Goal: Communication & Community: Answer question/provide support

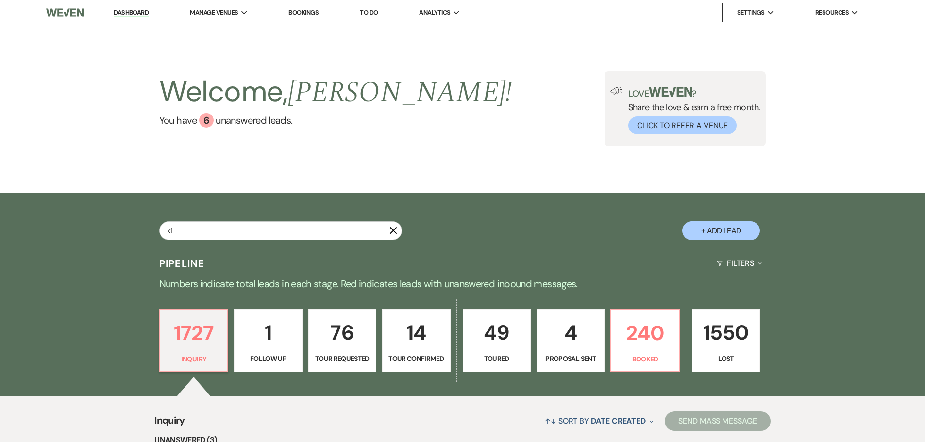
type input "[PERSON_NAME]"
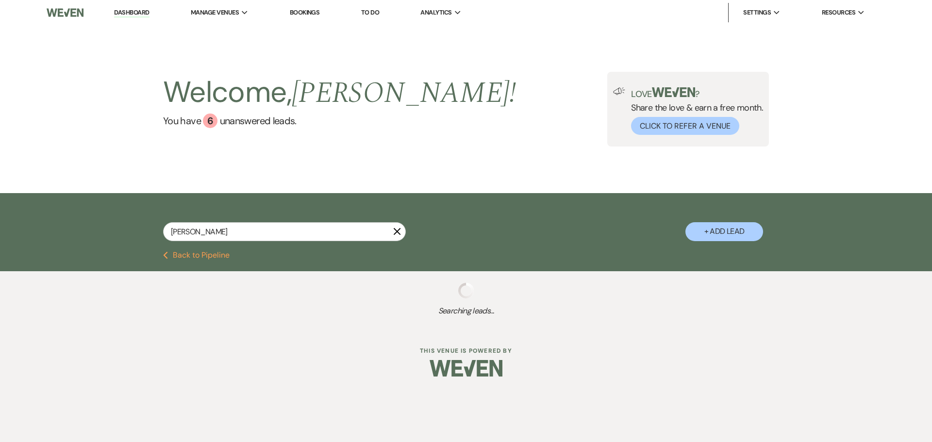
select select "2"
select select "8"
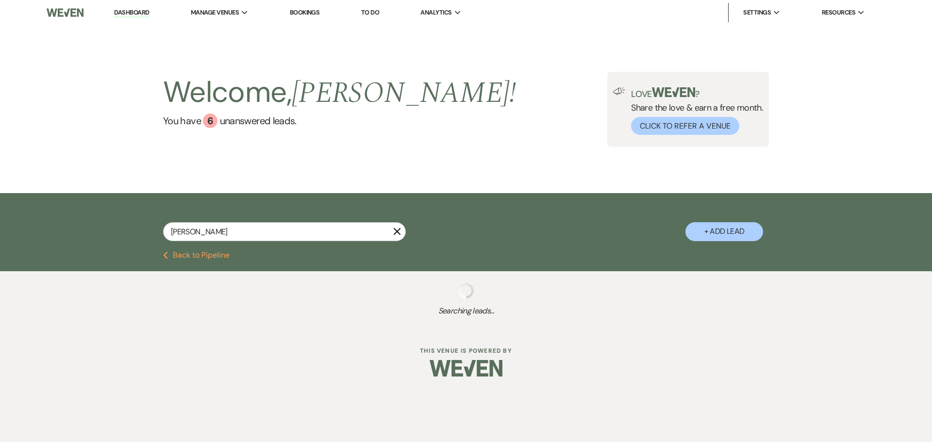
select select "8"
select select "4"
select select "8"
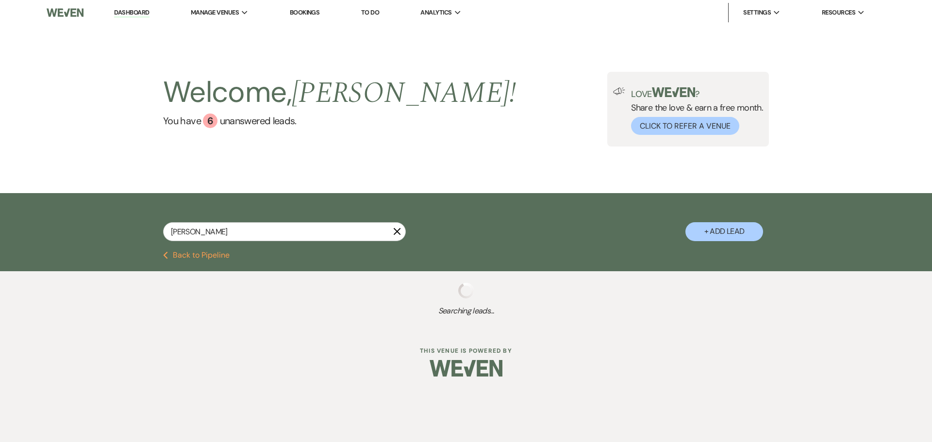
select select "8"
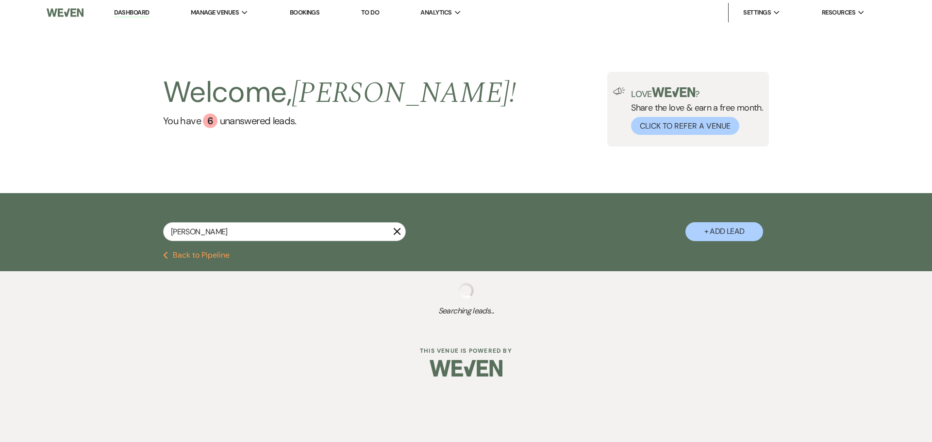
select select "8"
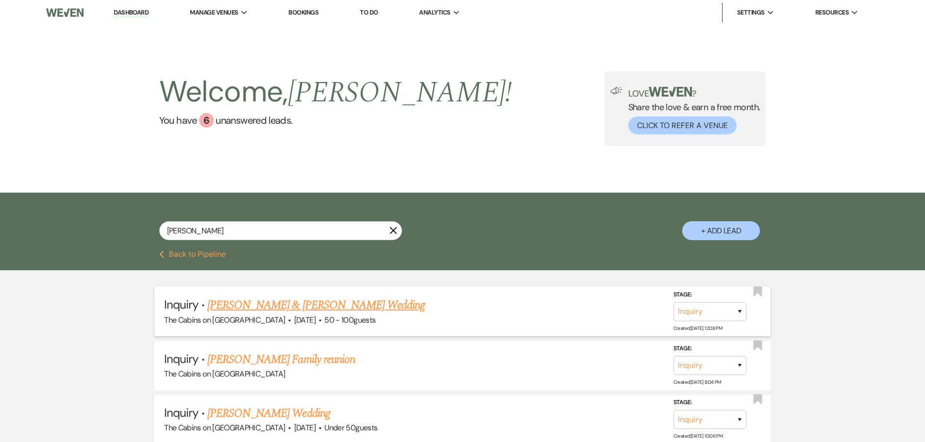
type input "[PERSON_NAME]"
click at [291, 314] on link "[PERSON_NAME] & [PERSON_NAME] Wedding" at bounding box center [315, 305] width 217 height 17
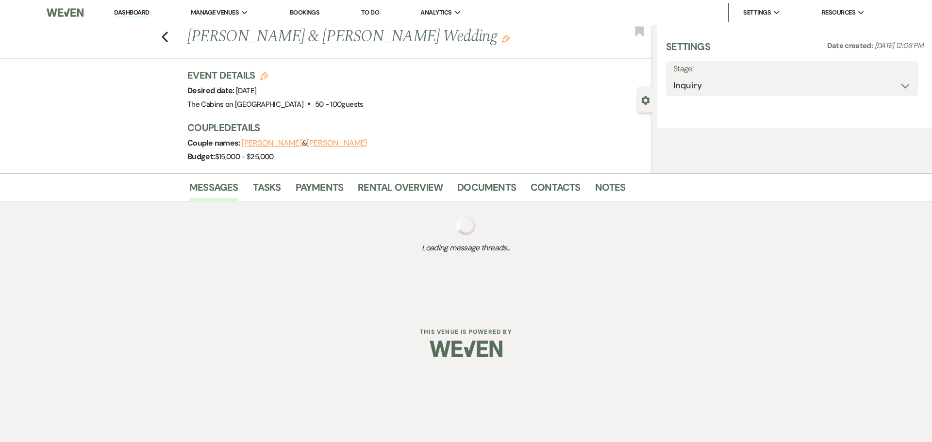
select select "5"
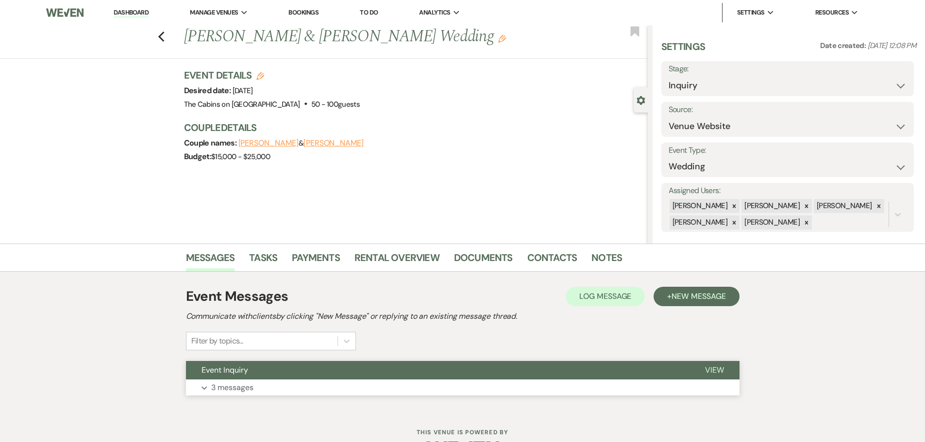
click at [232, 394] on p "3 messages" at bounding box center [232, 388] width 42 height 13
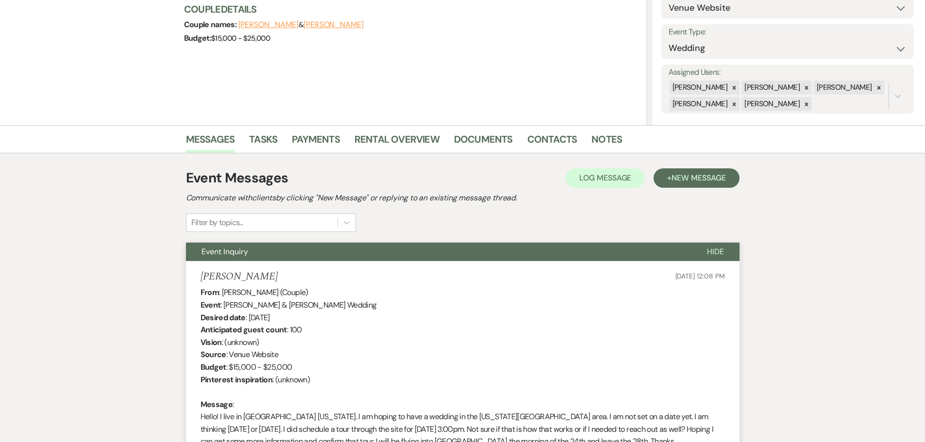
scroll to position [194, 0]
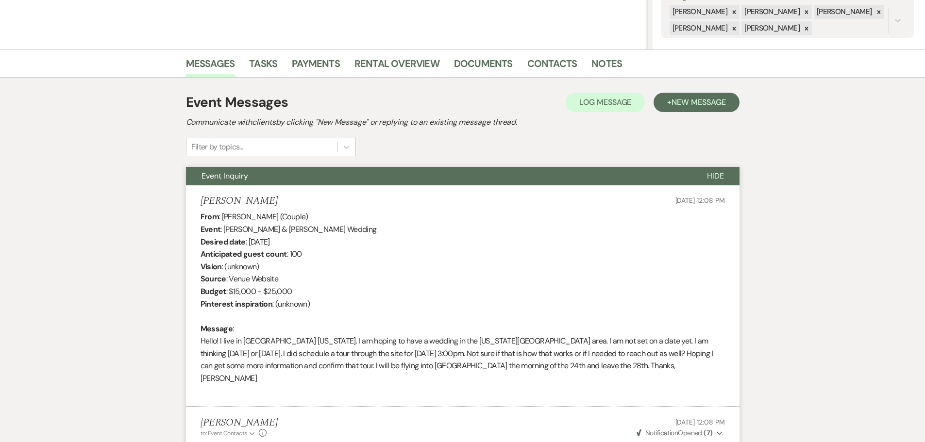
click at [711, 181] on span "Hide" at bounding box center [715, 176] width 17 height 10
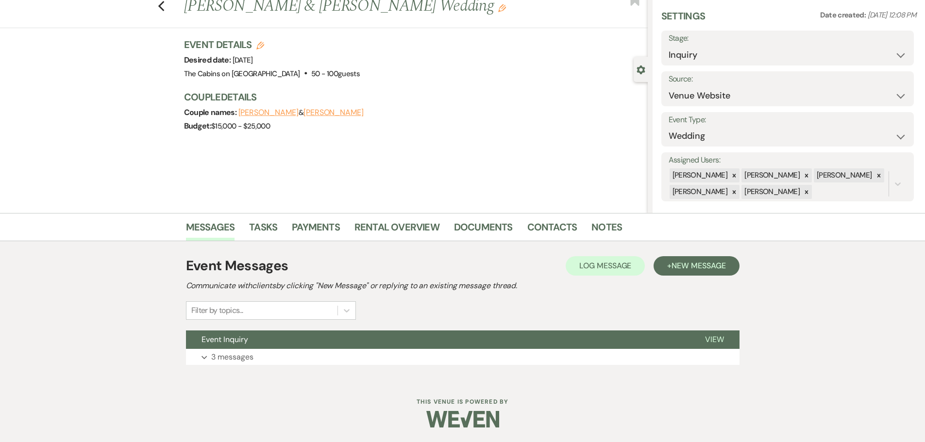
scroll to position [54, 0]
click at [671, 261] on span "New Message" at bounding box center [698, 266] width 54 height 10
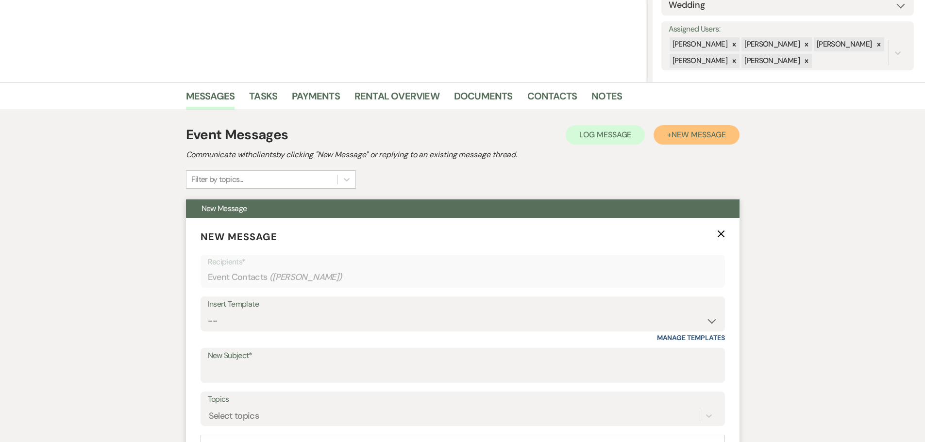
scroll to position [248, 0]
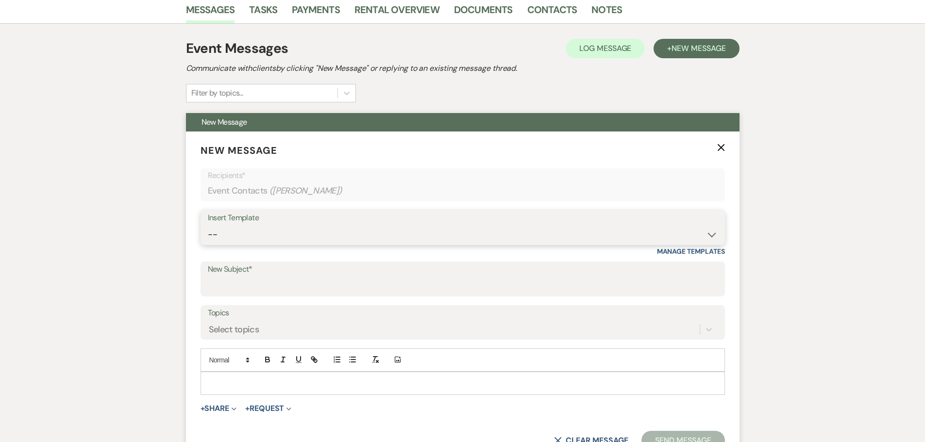
click at [218, 244] on select "-- Initial Inquiry Response Tour Request Response Follow Up Copy of Initial Inq…" at bounding box center [463, 234] width 510 height 19
select select "1781"
click at [208, 244] on select "-- Initial Inquiry Response Tour Request Response Follow Up Copy of Initial Inq…" at bounding box center [463, 234] width 510 height 19
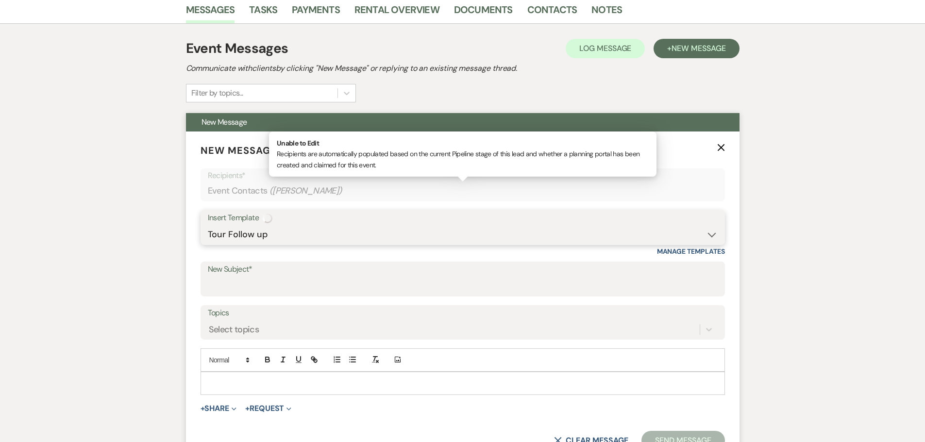
type input "Thank you for coming to tour our venue!"
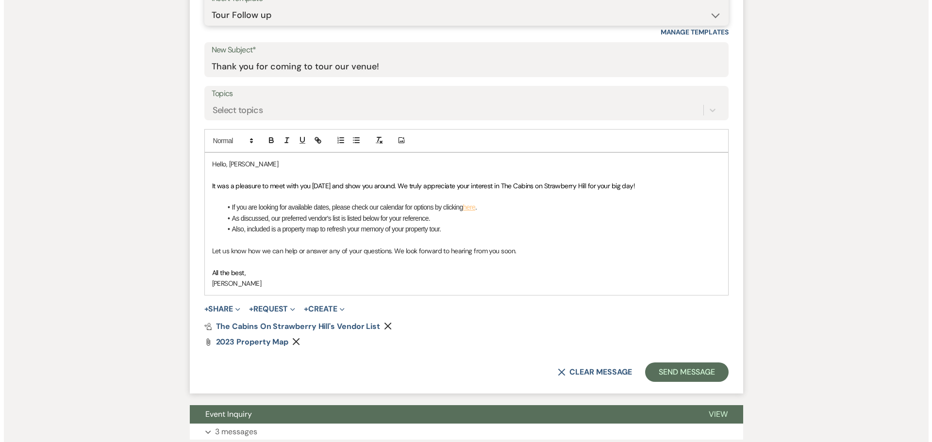
scroll to position [491, 0]
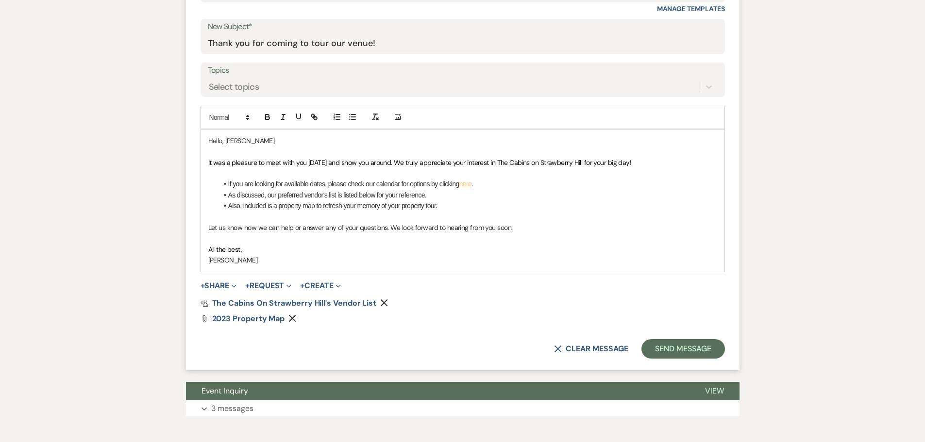
click at [241, 146] on p "Hello, [PERSON_NAME]" at bounding box center [462, 140] width 509 height 11
drag, startPoint x: 239, startPoint y: 199, endPoint x: 246, endPoint y: 200, distance: 7.0
click at [239, 146] on p "Hello, [PERSON_NAME] & [PERSON_NAME] & [PERSON_NAME]!" at bounding box center [462, 140] width 509 height 11
click at [279, 167] on span "It was a pleasure to meet with you [DATE] and show you around. We truly appreci…" at bounding box center [419, 162] width 423 height 9
click at [306, 167] on span "It was a pleasure to meet with you [DATE] and show you around. We truly appreci…" at bounding box center [419, 162] width 423 height 9
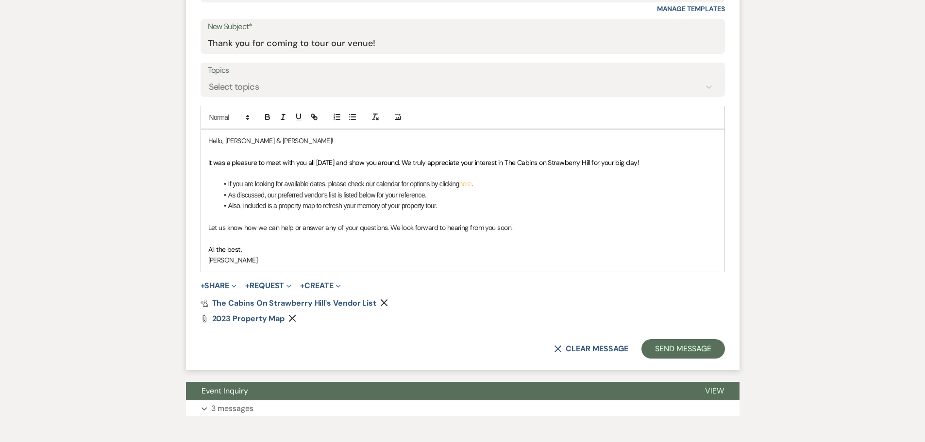
click at [273, 244] on p at bounding box center [462, 238] width 509 height 11
click at [310, 323] on div "Pref Vendors The Cabins on Strawberry Hill's Vendor List Remove Attach File 202…" at bounding box center [462, 311] width 524 height 23
click at [296, 322] on icon "Remove" at bounding box center [292, 319] width 8 height 8
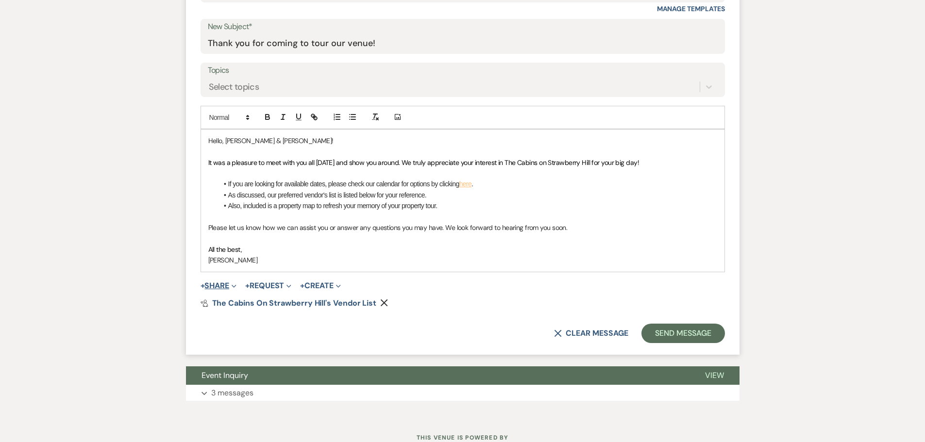
click at [236, 291] on span "Expand" at bounding box center [232, 286] width 7 height 10
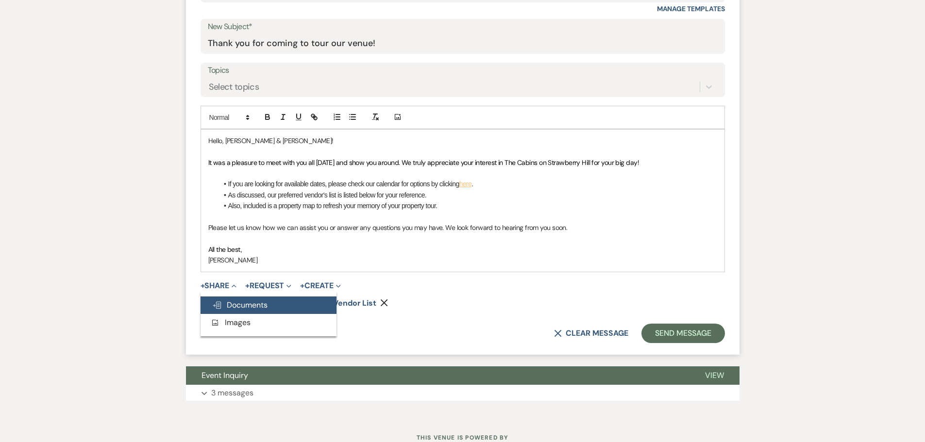
click at [241, 310] on span "Doc Upload Documents" at bounding box center [239, 305] width 55 height 10
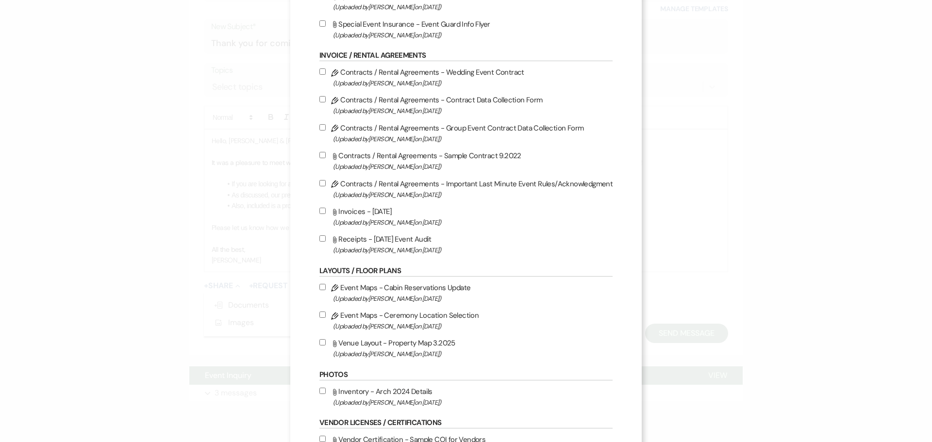
scroll to position [146, 0]
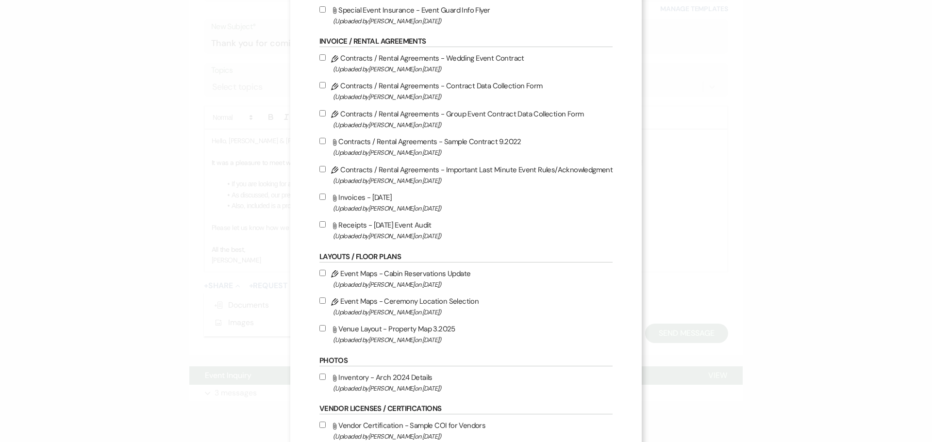
click at [322, 332] on input "Attach File Venue Layout - Property Map 3.2025 (Uploaded by [PERSON_NAME] on [D…" at bounding box center [322, 328] width 6 height 6
checkbox input "true"
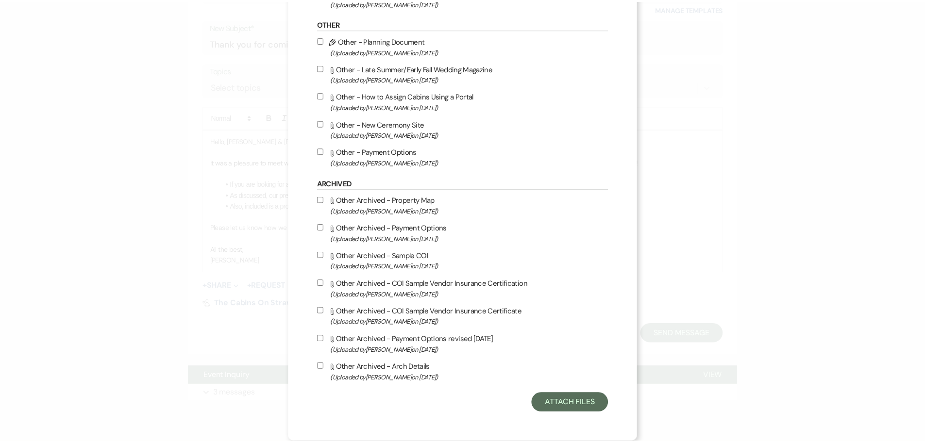
scroll to position [645, 0]
click at [568, 404] on button "Attach Files" at bounding box center [573, 403] width 77 height 19
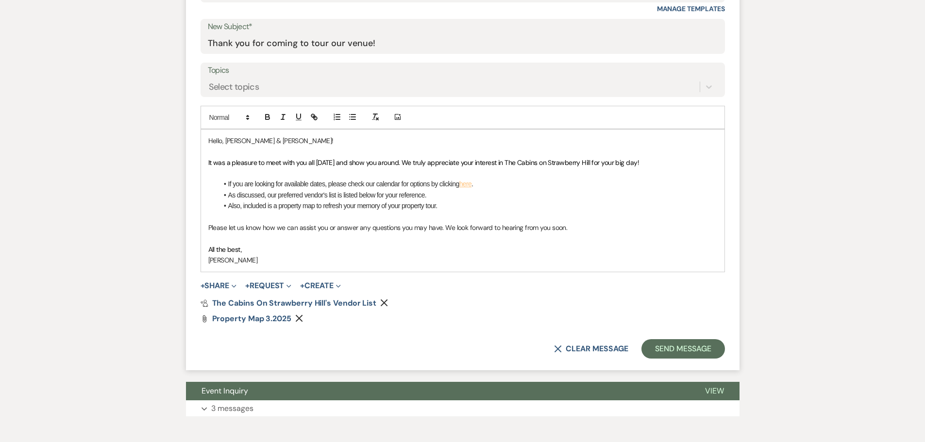
click at [494, 189] on li "If you are looking for available dates, please check our calendar for options b…" at bounding box center [467, 184] width 499 height 11
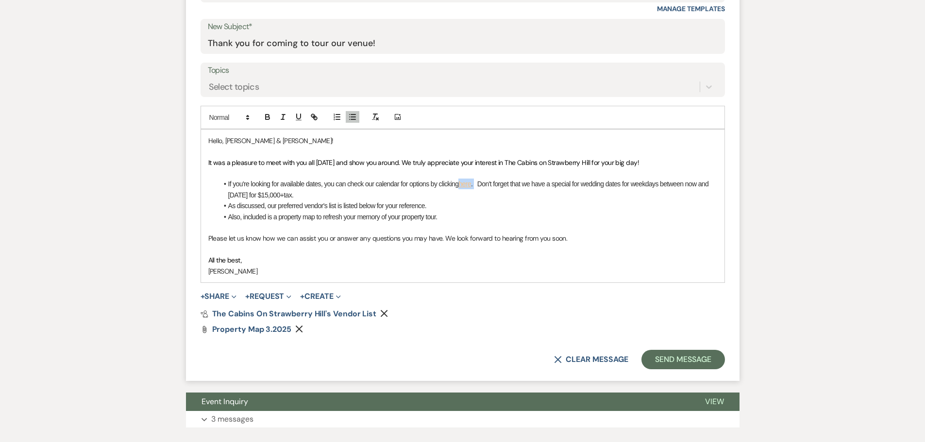
drag, startPoint x: 454, startPoint y: 244, endPoint x: 470, endPoint y: 248, distance: 17.0
click at [470, 200] on li "If you're looking for available dates, you can check our calendar for options b…" at bounding box center [467, 190] width 499 height 22
drag, startPoint x: 445, startPoint y: 244, endPoint x: 465, endPoint y: 248, distance: 20.3
click at [446, 200] on li "If you're looking for available dates, you can check our calendar for options b…" at bounding box center [467, 190] width 499 height 22
click at [459, 188] on link "here" at bounding box center [464, 184] width 12 height 8
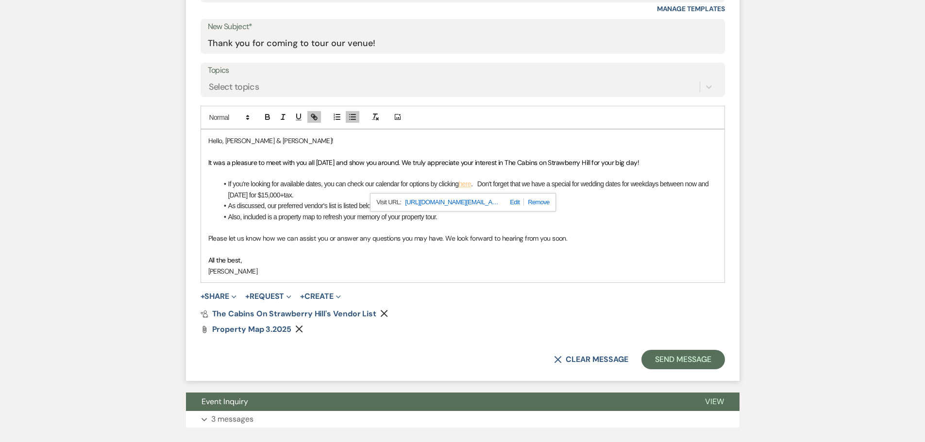
click at [612, 200] on li "If you're looking for available dates, you can check our calendar for options b…" at bounding box center [467, 190] width 499 height 22
click at [574, 200] on li "If you're looking for available dates, you can check our calendar for options b…" at bounding box center [467, 190] width 499 height 22
click at [622, 200] on li "If you're looking for available dates, you can check our calendar for options b…" at bounding box center [467, 190] width 499 height 22
click at [280, 200] on li "If you're looking for available dates, you can check our calendar for options b…" at bounding box center [467, 190] width 499 height 22
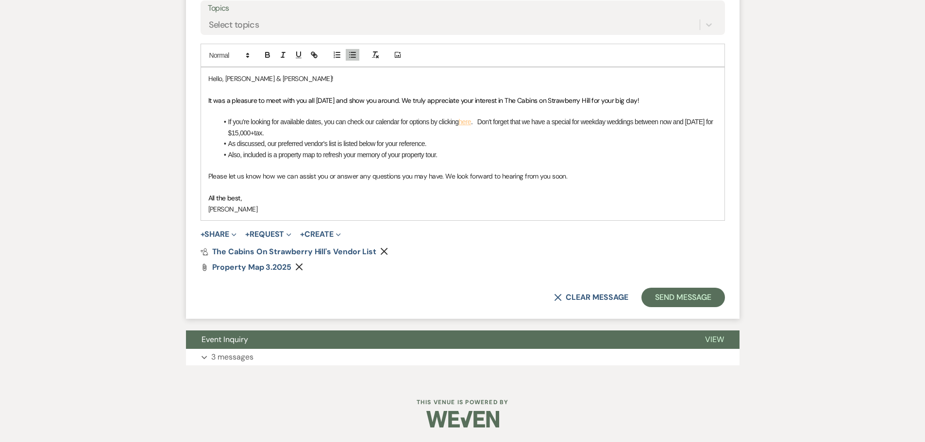
scroll to position [588, 0]
click at [677, 307] on button "Send Message" at bounding box center [682, 297] width 83 height 19
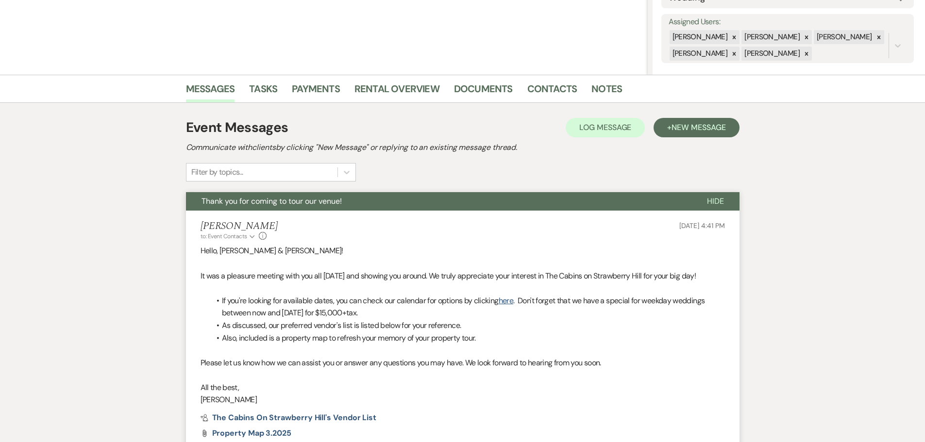
scroll to position [0, 0]
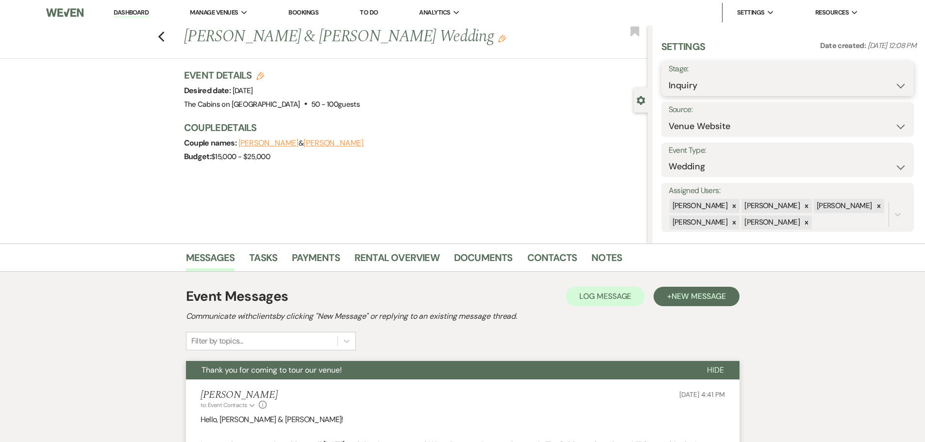
click at [702, 95] on select "Inquiry Follow Up Tour Requested Tour Confirmed Toured Proposal Sent Booked Lost" at bounding box center [787, 85] width 238 height 19
select select "5"
click at [668, 83] on select "Inquiry Follow Up Tour Requested Tour Confirmed Toured Proposal Sent Booked Lost" at bounding box center [787, 85] width 238 height 19
click at [898, 80] on button "Save" at bounding box center [886, 78] width 55 height 19
click at [165, 40] on icon "Previous" at bounding box center [161, 37] width 7 height 12
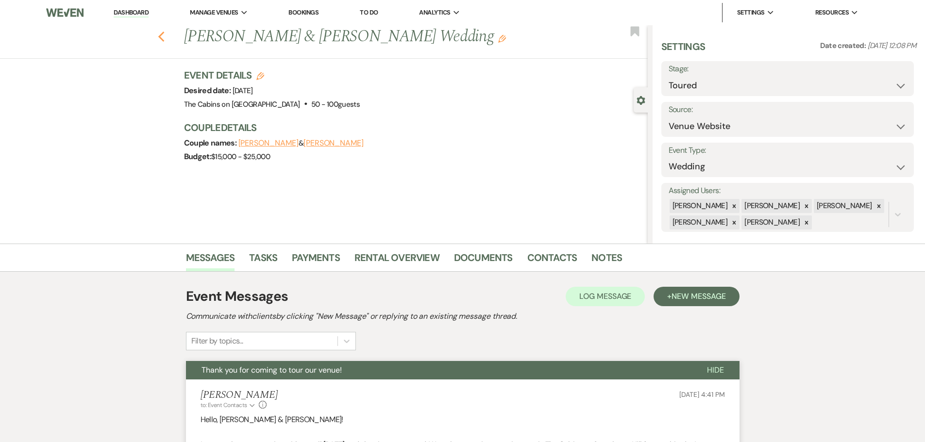
select select "5"
select select "2"
select select "8"
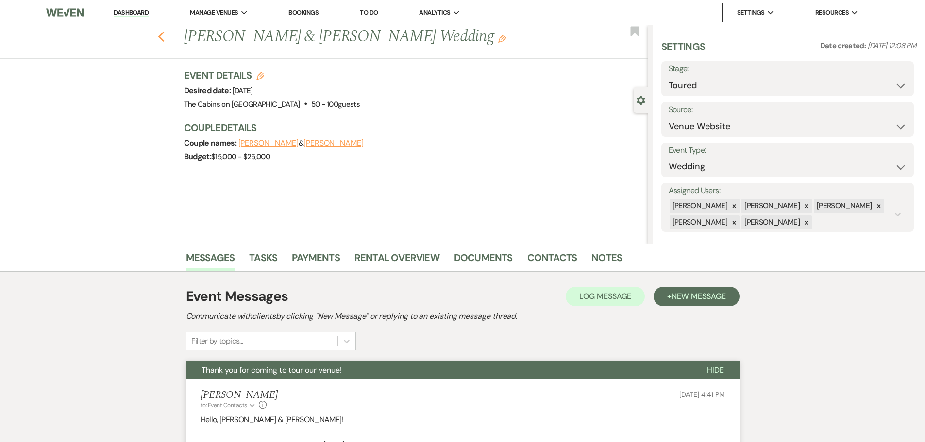
select select "8"
select select "4"
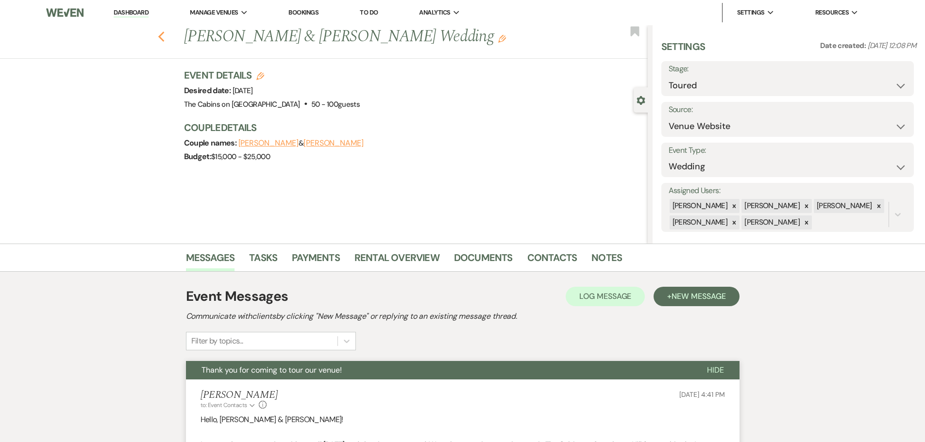
select select "8"
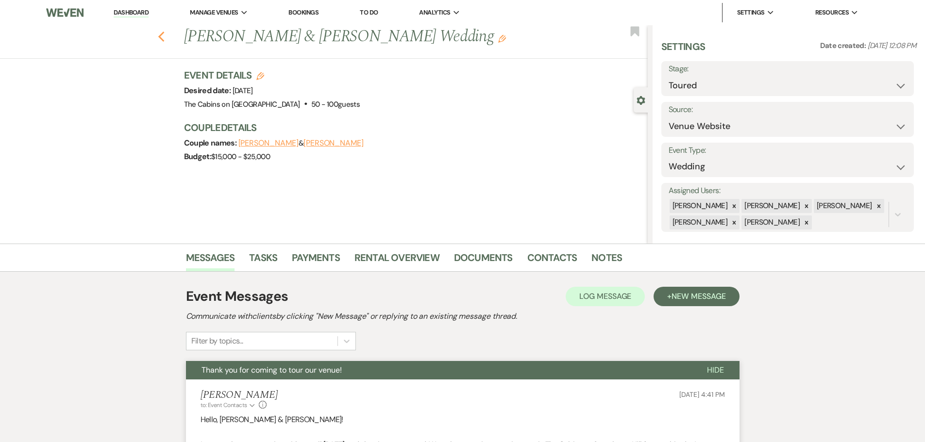
select select "8"
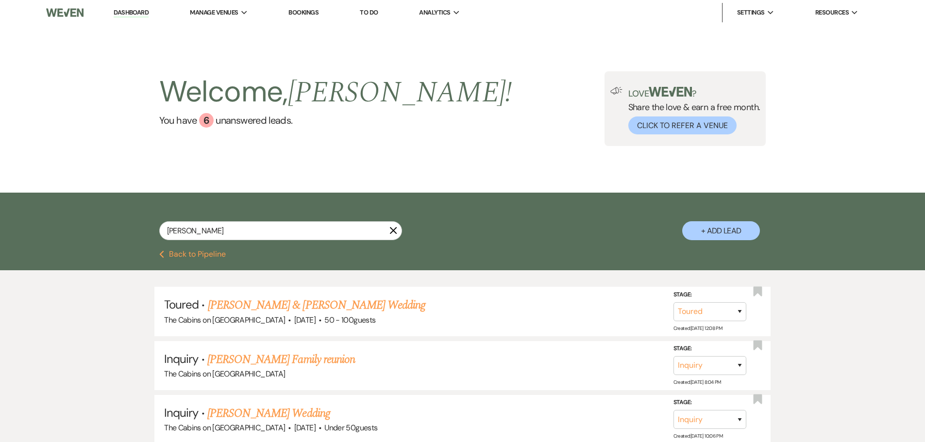
click at [148, 13] on link "Dashboard" at bounding box center [131, 12] width 35 height 9
select select "5"
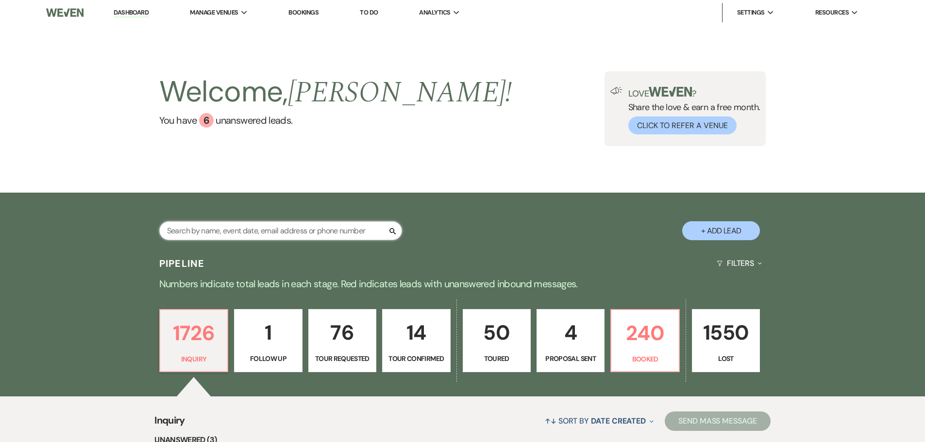
click at [189, 233] on input "text" at bounding box center [280, 230] width 243 height 19
type input "[PERSON_NAME]"
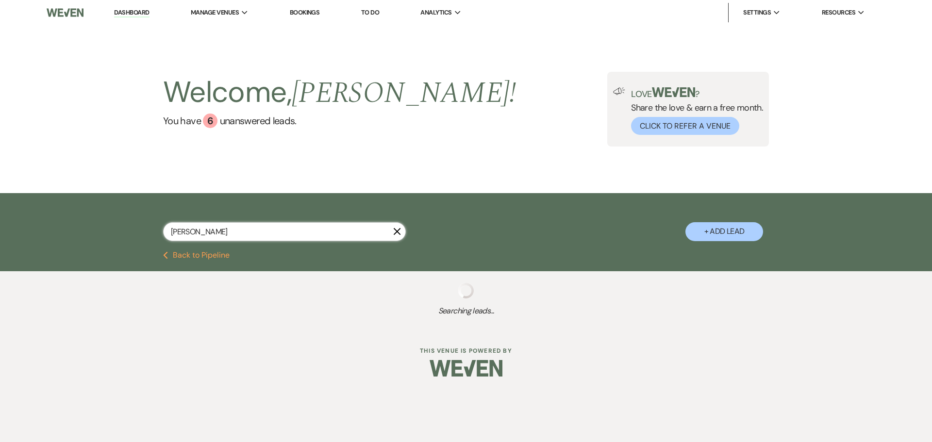
select select "5"
select select "8"
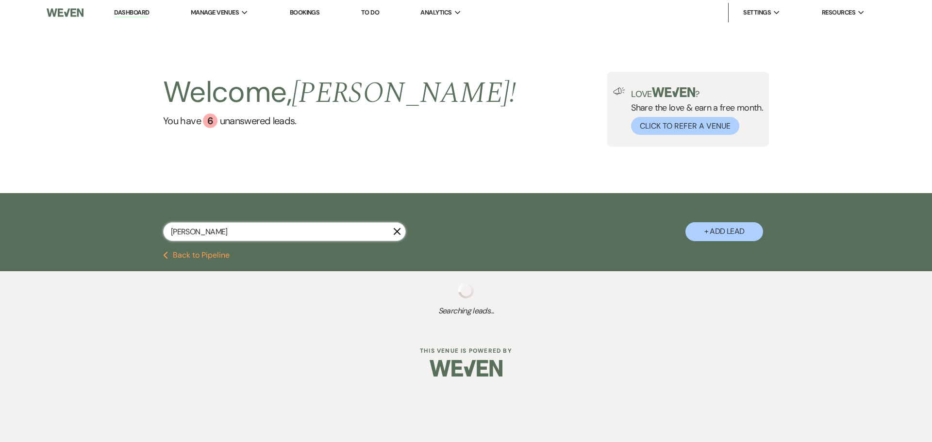
select select "8"
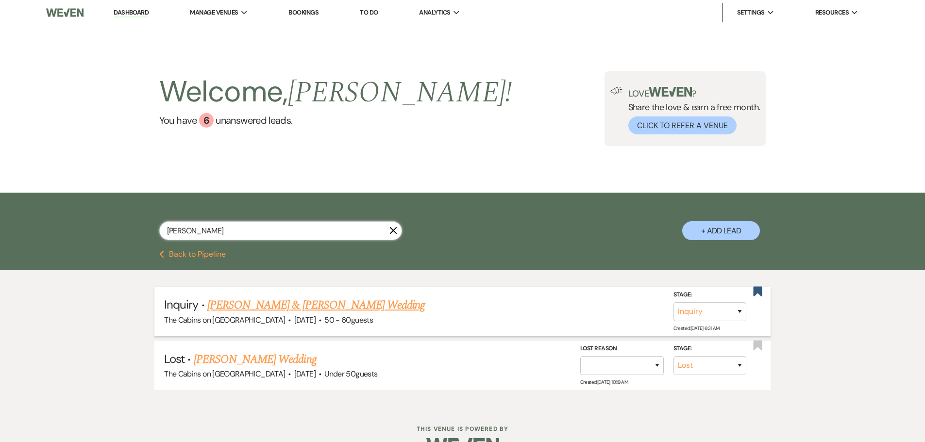
type input "[PERSON_NAME]"
click at [306, 314] on link "[PERSON_NAME] & [PERSON_NAME] Wedding" at bounding box center [315, 305] width 217 height 17
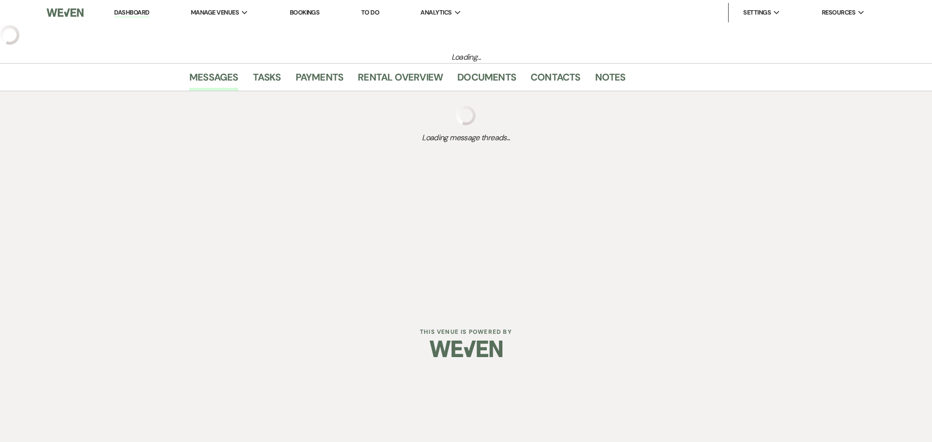
select select "5"
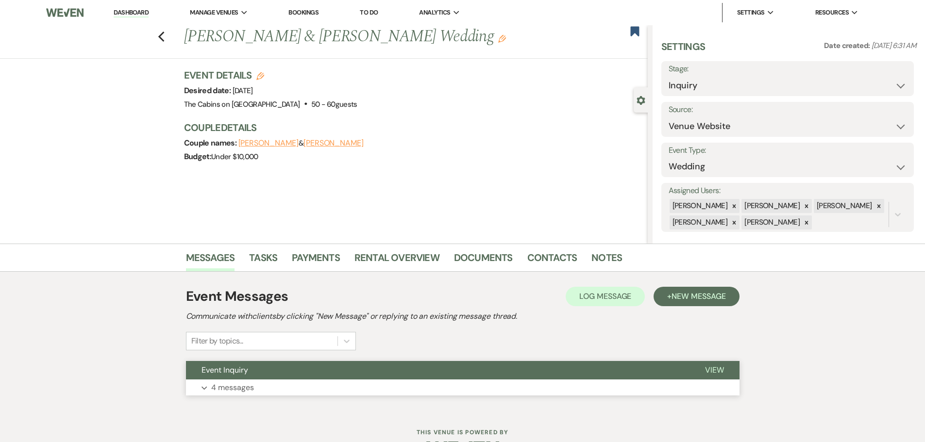
click at [235, 394] on p "4 messages" at bounding box center [232, 388] width 43 height 13
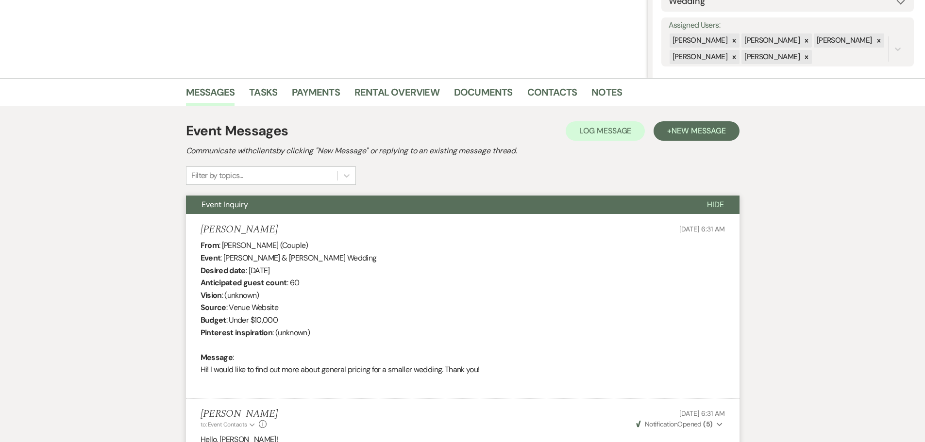
scroll to position [151, 0]
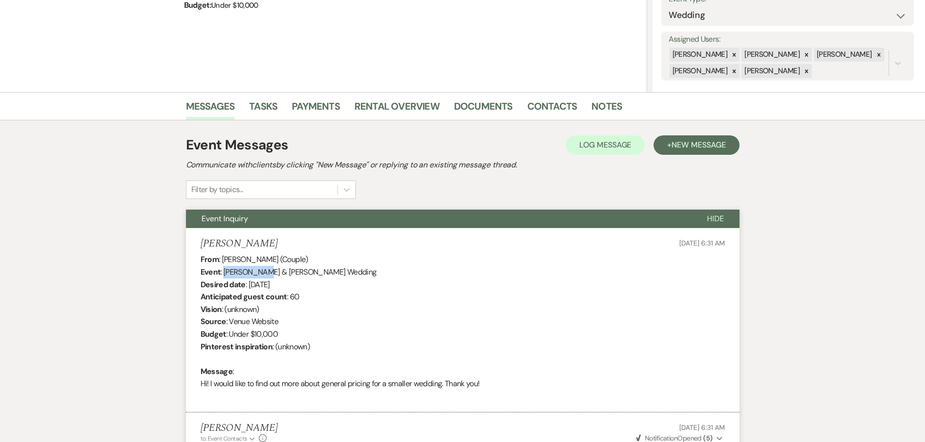
drag, startPoint x: 223, startPoint y: 294, endPoint x: 254, endPoint y: 297, distance: 30.7
click at [254, 297] on div "From : [PERSON_NAME] (Couple) Event : [PERSON_NAME] & [PERSON_NAME] Wedding Des…" at bounding box center [462, 327] width 524 height 149
copy div "[PERSON_NAME]"
click at [553, 108] on link "Contacts" at bounding box center [552, 109] width 50 height 21
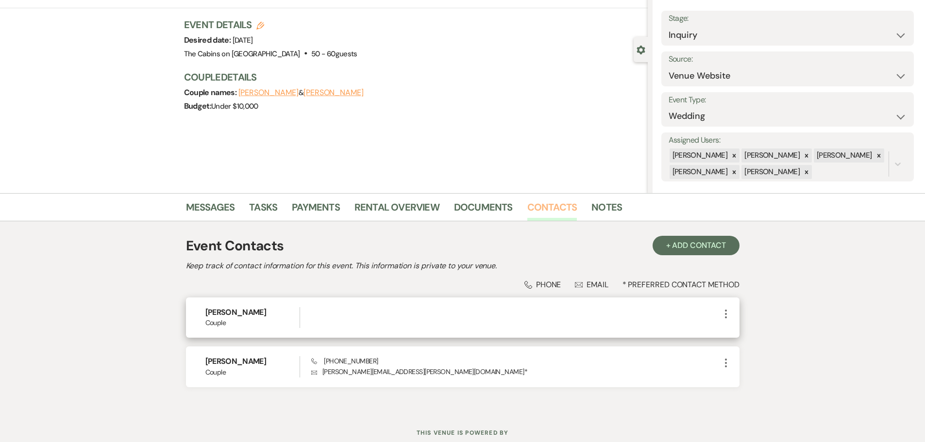
scroll to position [97, 0]
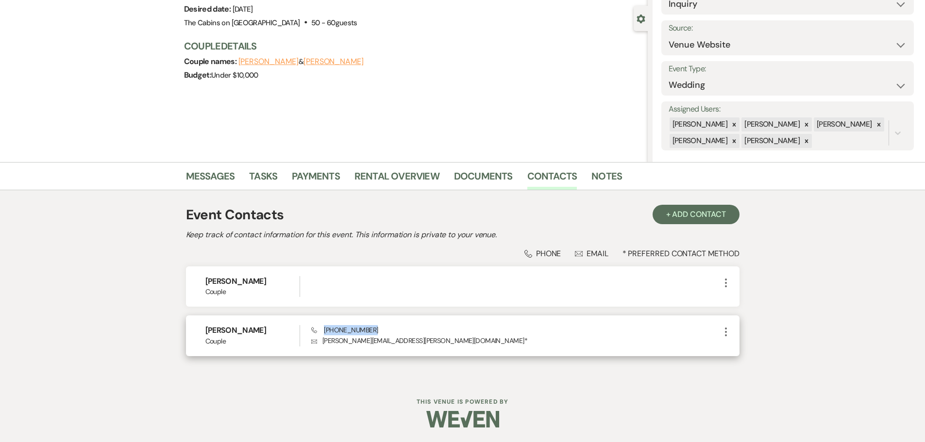
drag, startPoint x: 329, startPoint y: 339, endPoint x: 376, endPoint y: 339, distance: 47.1
click at [376, 339] on div "Phone [PHONE_NUMBER] Envelope [PERSON_NAME][EMAIL_ADDRESS][PERSON_NAME][DOMAIN_…" at bounding box center [515, 335] width 408 height 21
copy span "[PHONE_NUMBER]"
